Goal: Task Accomplishment & Management: Manage account settings

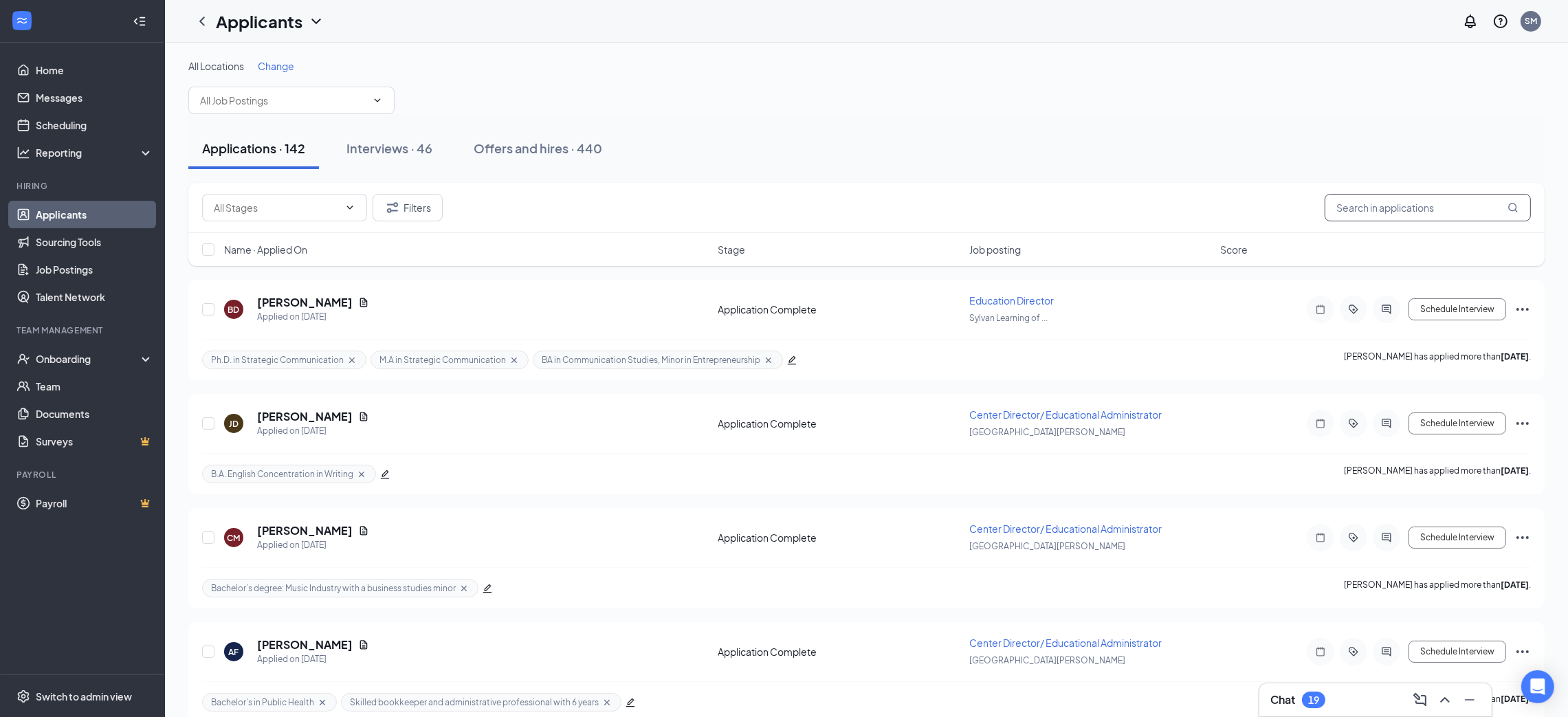
click at [1360, 210] on input "text" at bounding box center [1427, 208] width 206 height 27
click at [79, 357] on div "Onboarding" at bounding box center [89, 358] width 106 height 14
click at [78, 382] on link "Overview" at bounding box center [94, 386] width 117 height 27
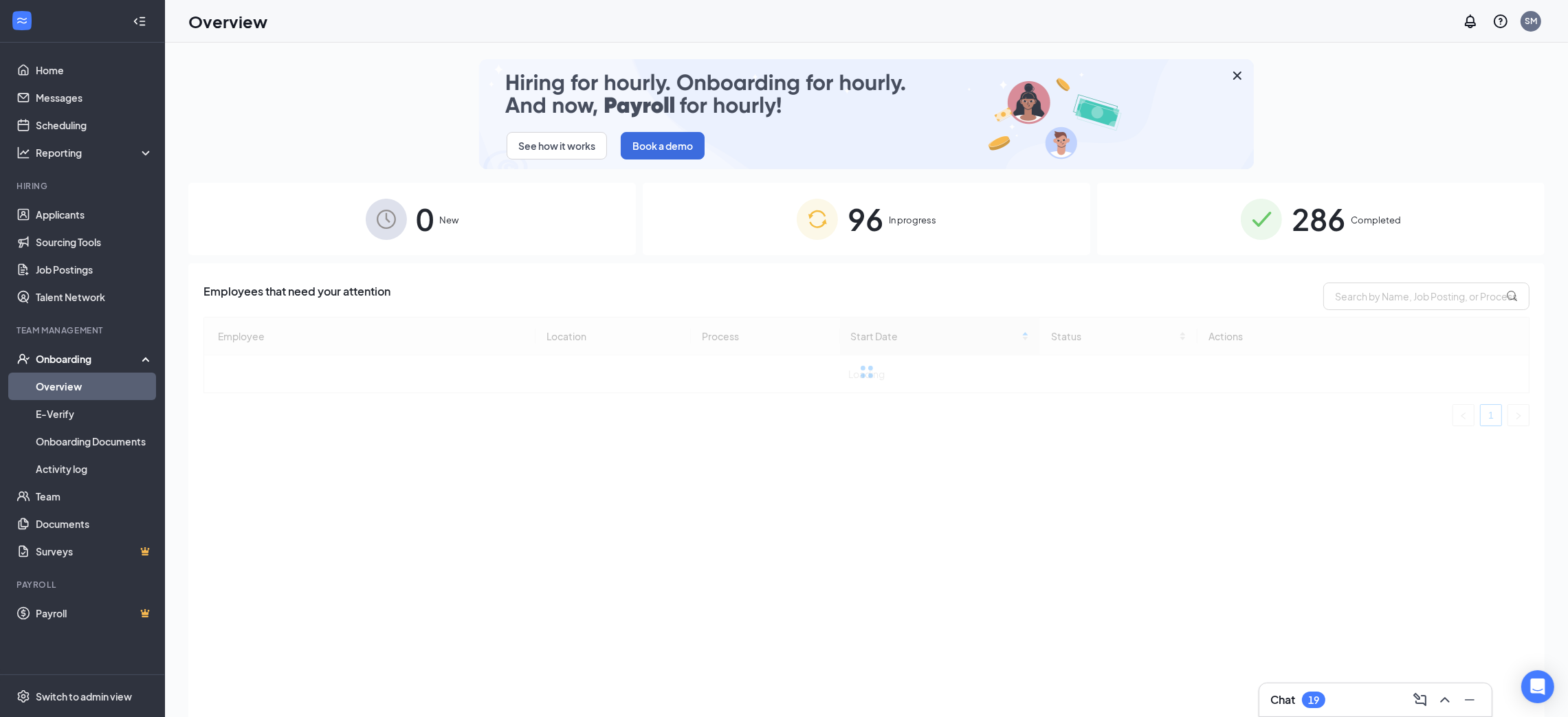
click at [1374, 226] on span "Completed" at bounding box center [1376, 220] width 50 height 14
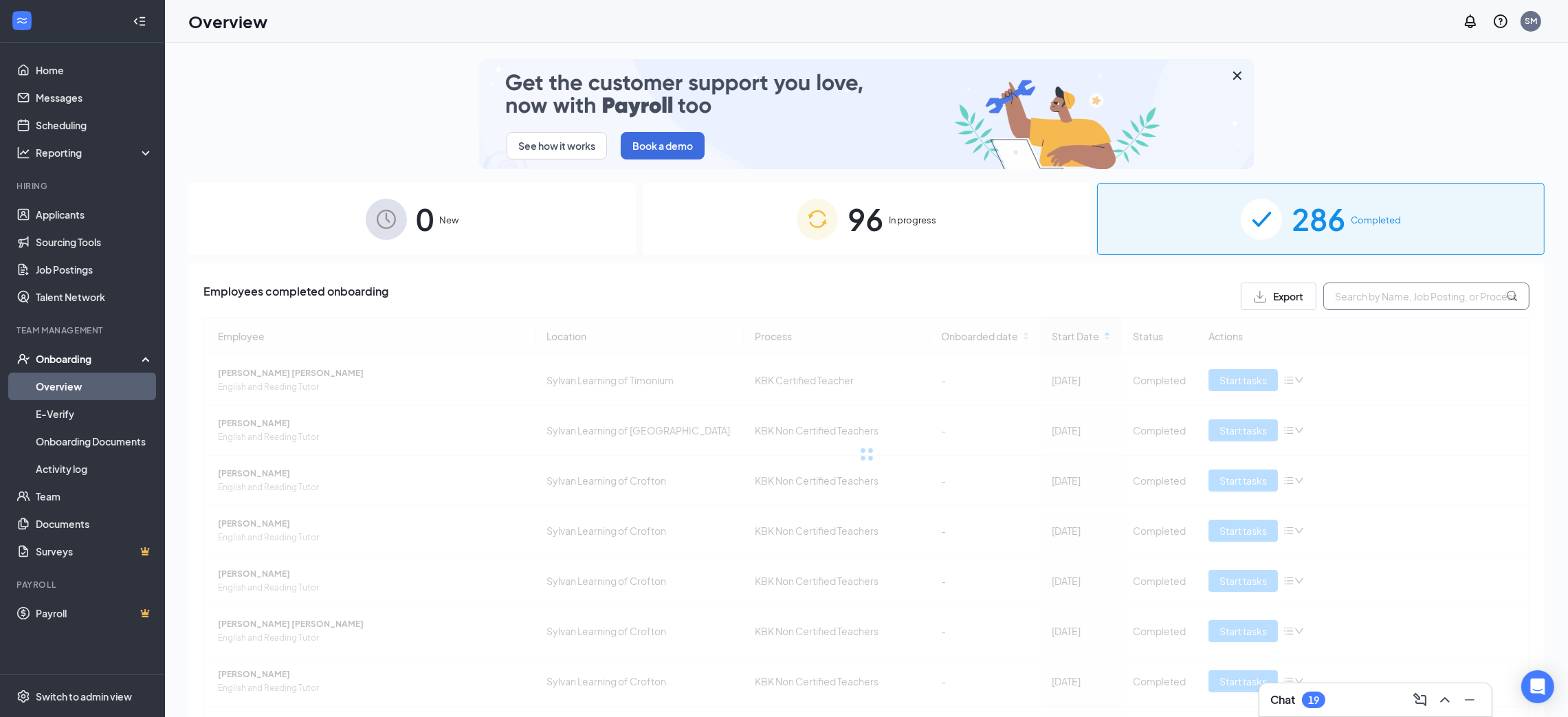
click at [1402, 298] on input "text" at bounding box center [1426, 296] width 206 height 27
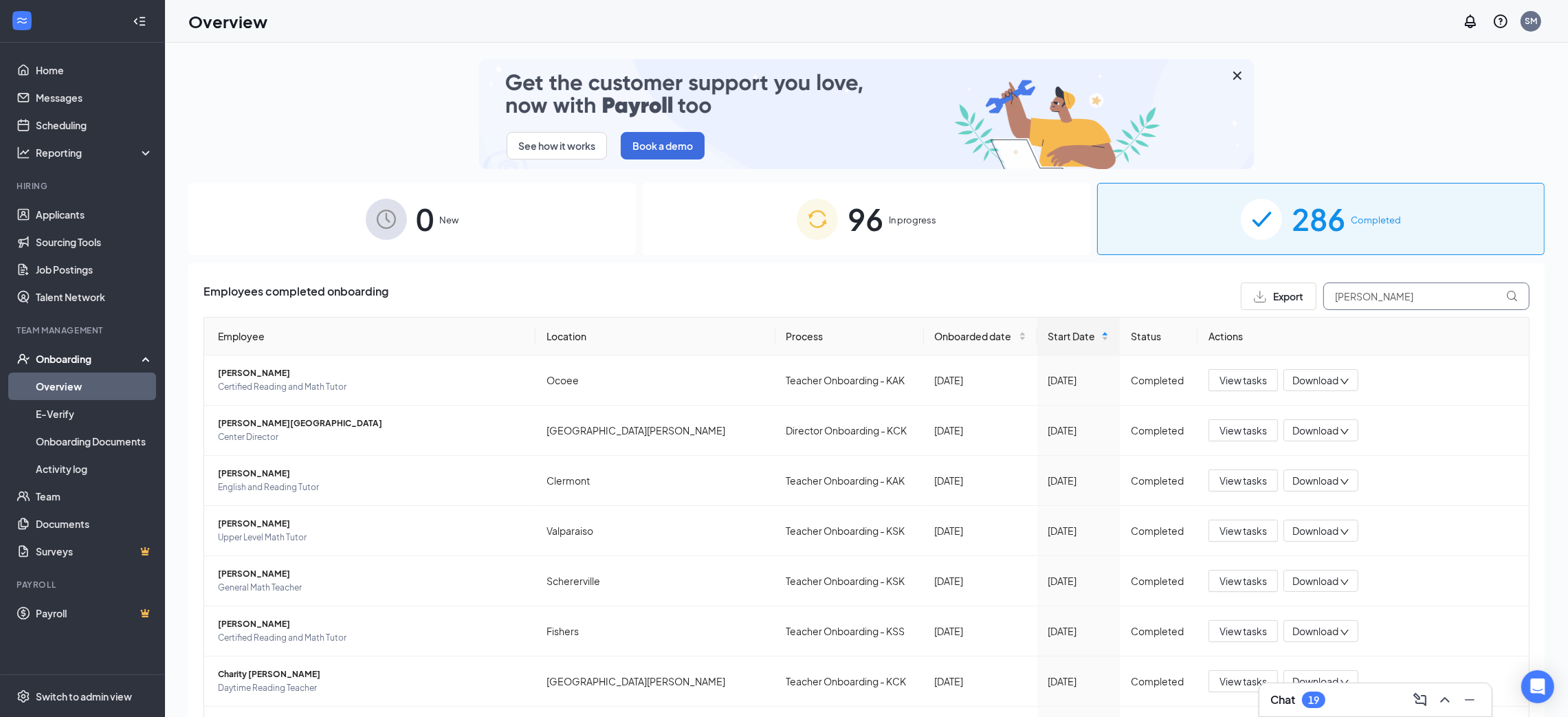
type input "[PERSON_NAME]"
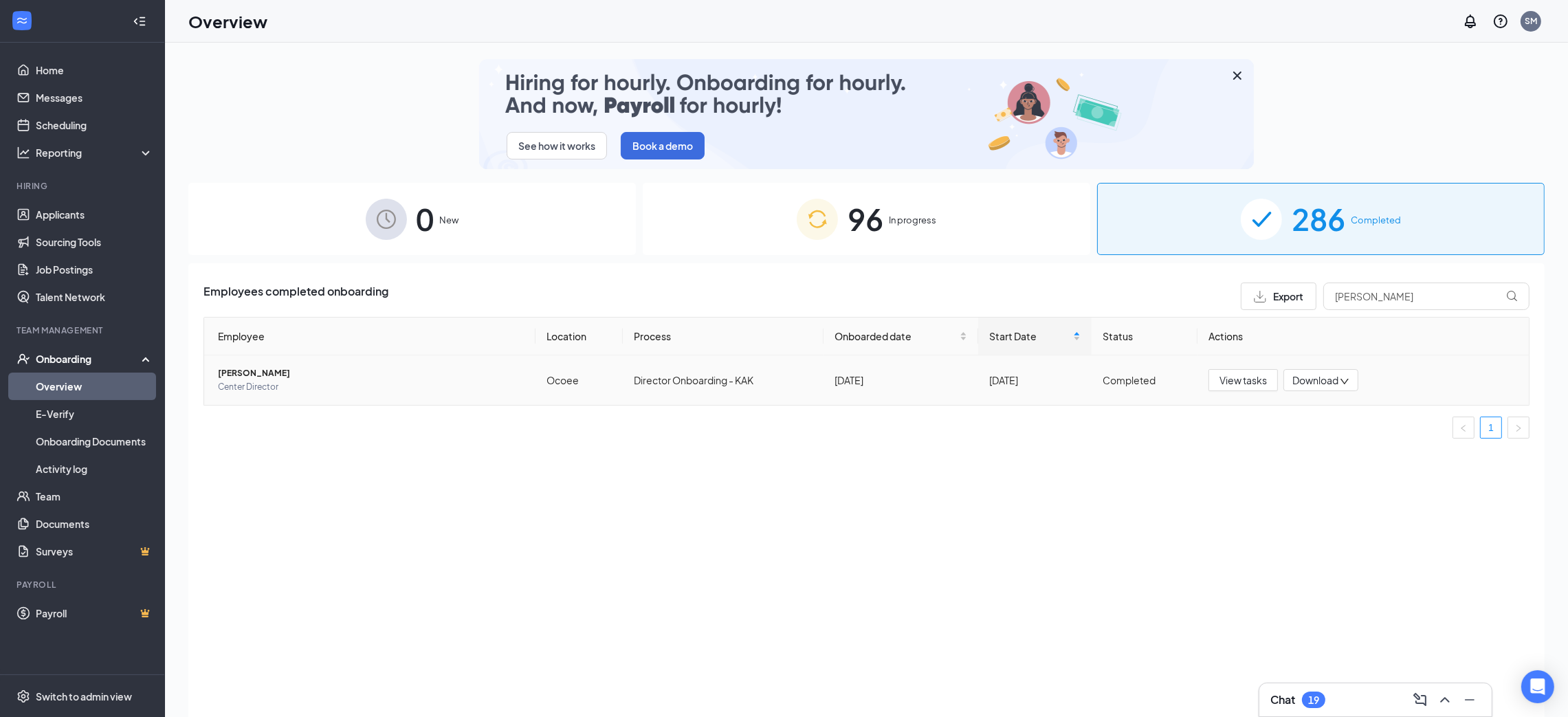
click at [276, 367] on span "[PERSON_NAME]" at bounding box center [370, 373] width 306 height 14
